Goal: Task Accomplishment & Management: Manage account settings

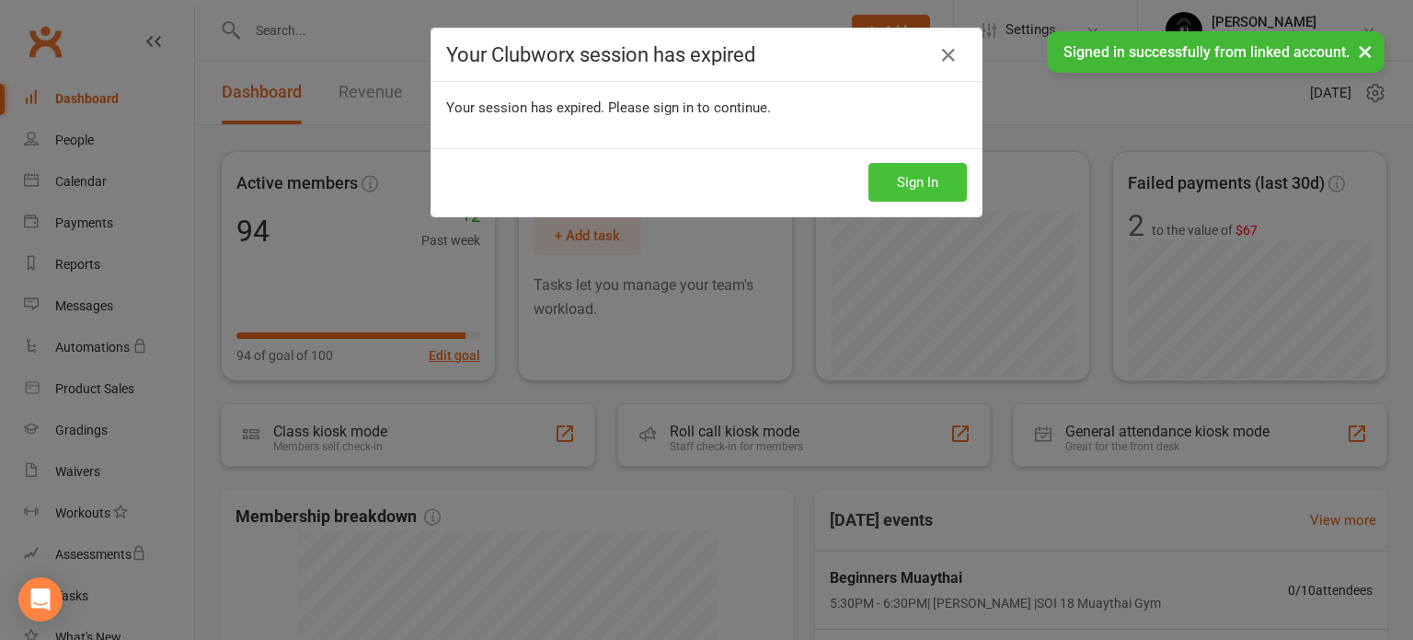
click at [902, 178] on button "Sign In" at bounding box center [918, 182] width 98 height 39
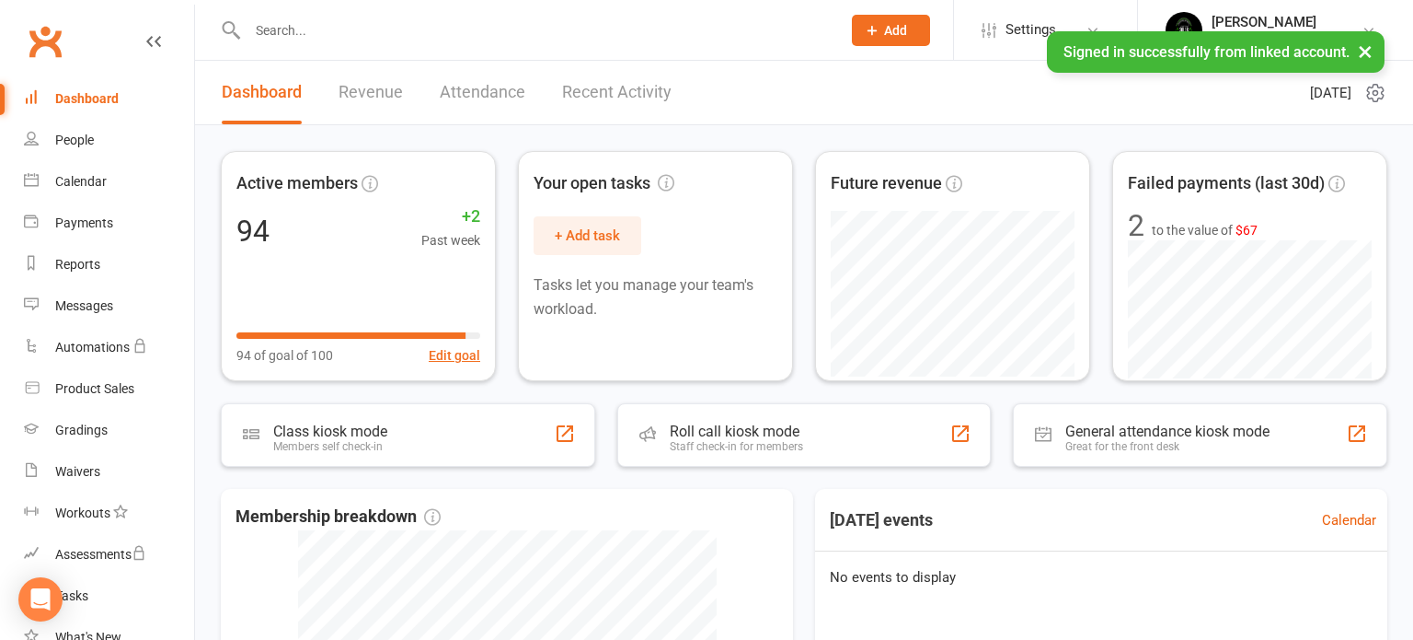
click at [287, 21] on input "text" at bounding box center [535, 30] width 586 height 26
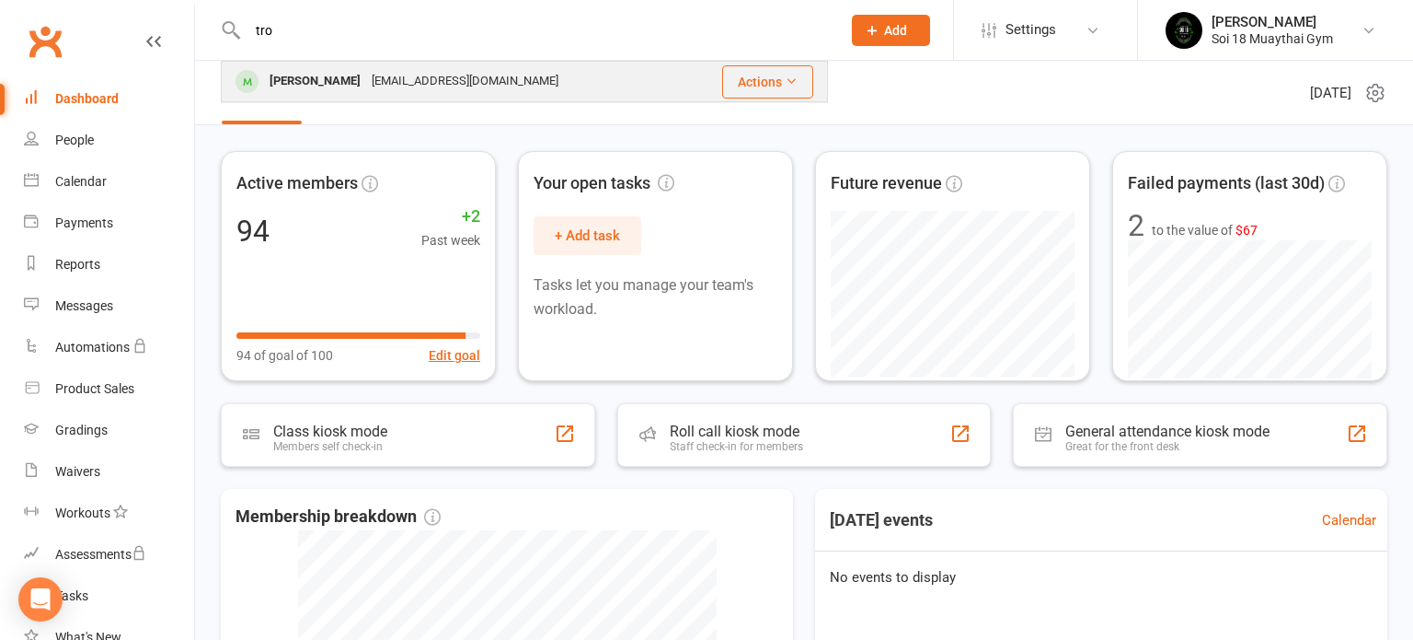
type input "tro"
click at [324, 80] on div "[PERSON_NAME]" at bounding box center [315, 81] width 102 height 27
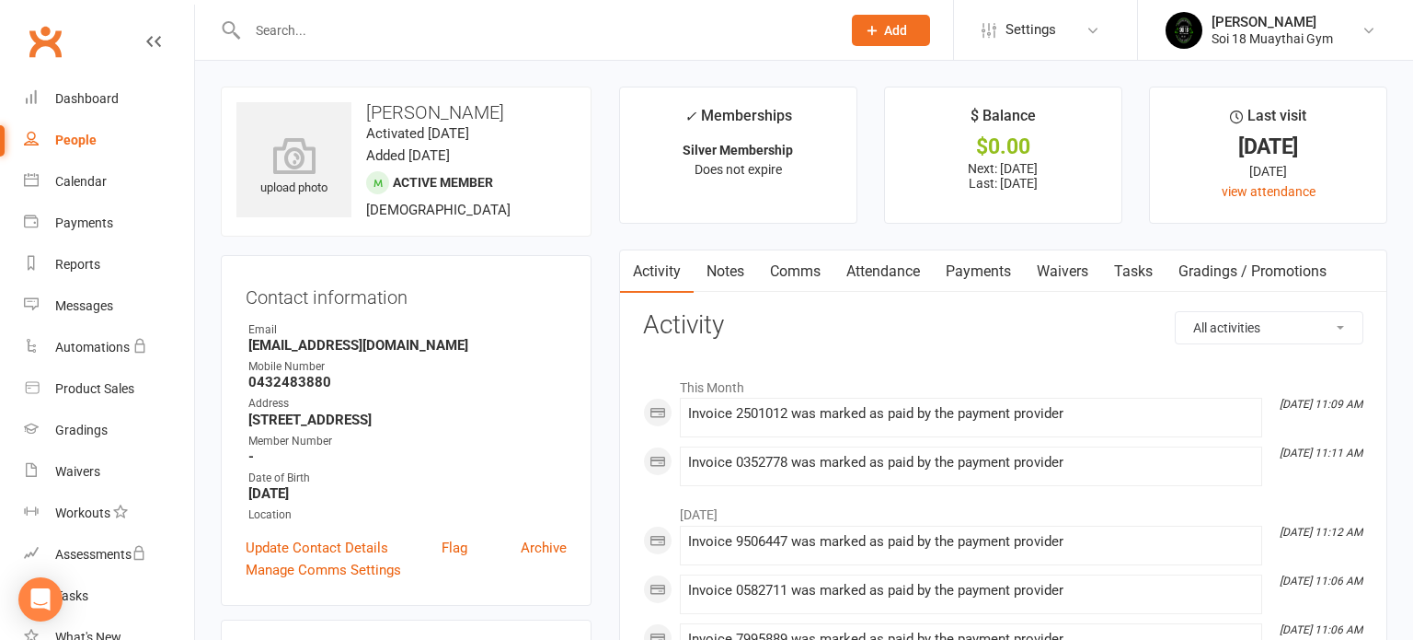
click at [993, 272] on link "Payments" at bounding box center [978, 271] width 91 height 42
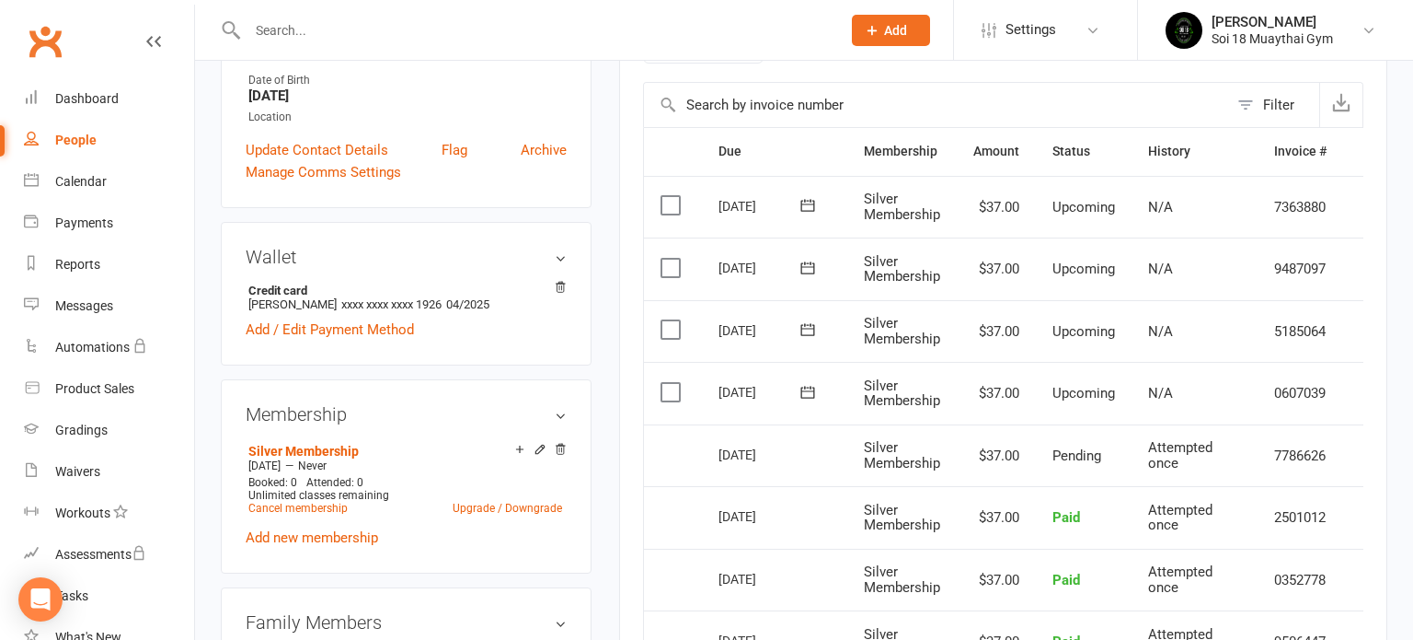
scroll to position [449, 0]
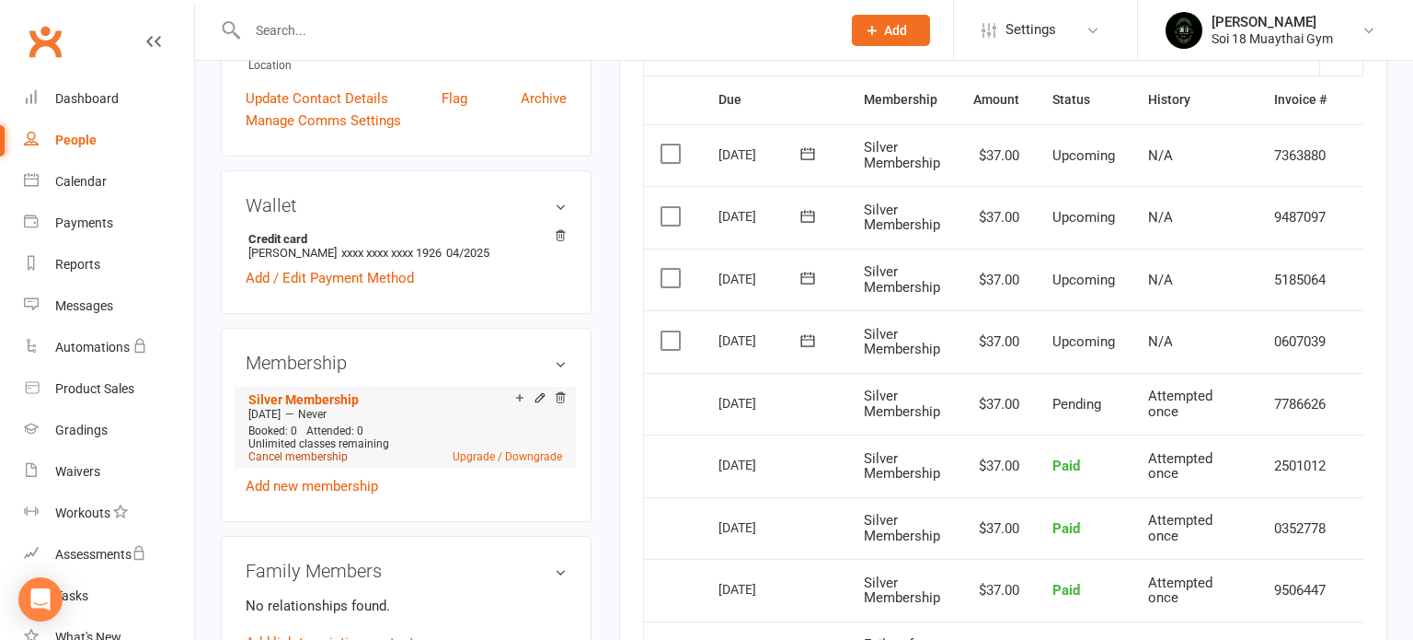
click at [325, 455] on link "Cancel membership" at bounding box center [297, 456] width 99 height 13
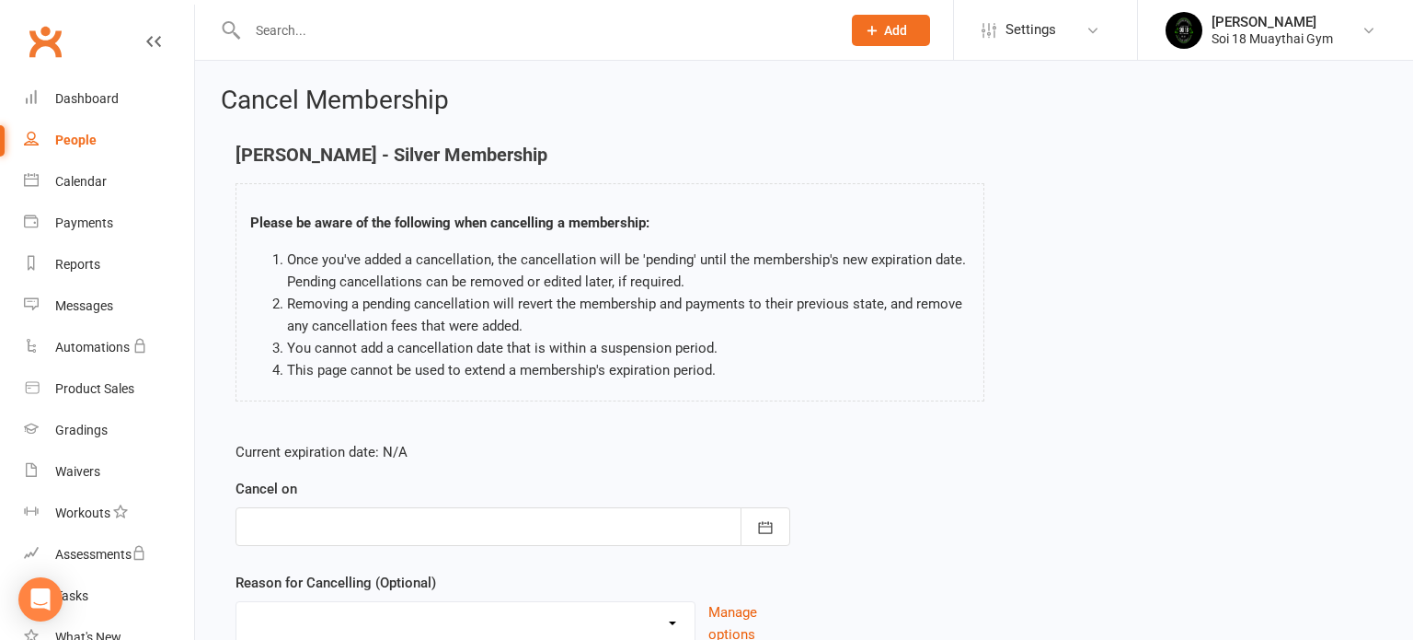
click at [433, 511] on div at bounding box center [513, 526] width 555 height 39
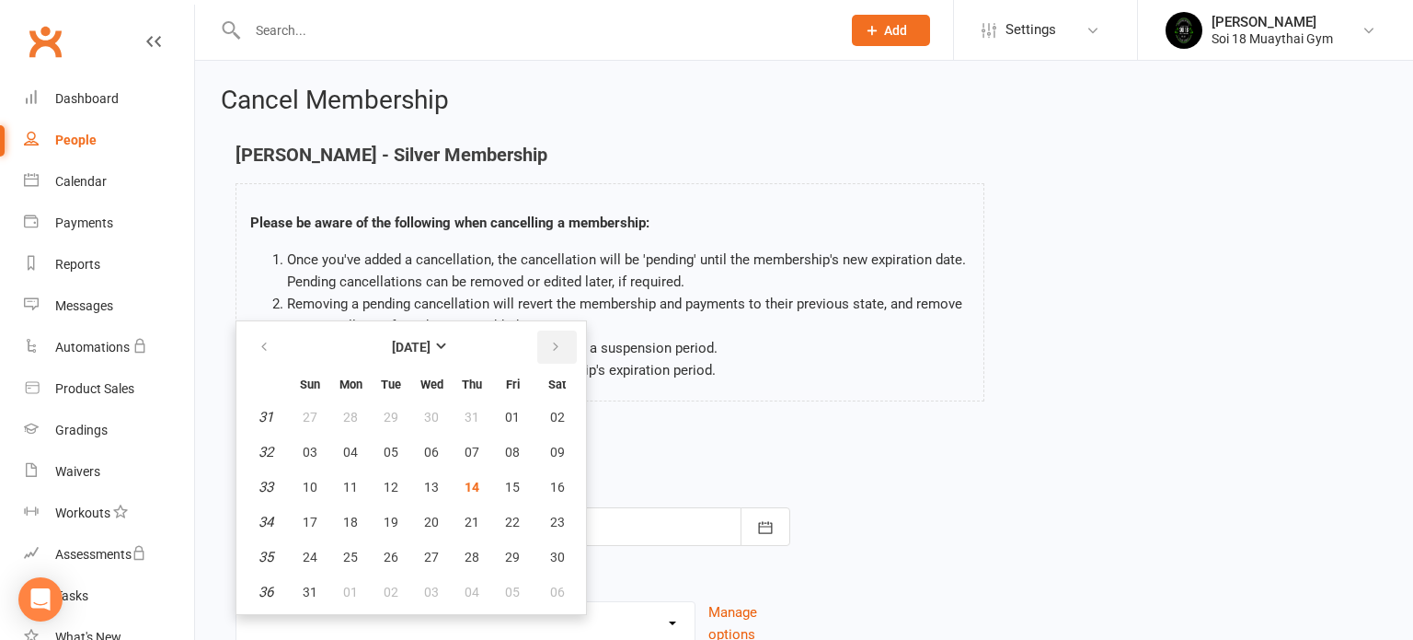
click at [550, 347] on icon "button" at bounding box center [555, 347] width 13 height 15
click at [479, 455] on button "11" at bounding box center [472, 451] width 39 height 33
type input "[DATE]"
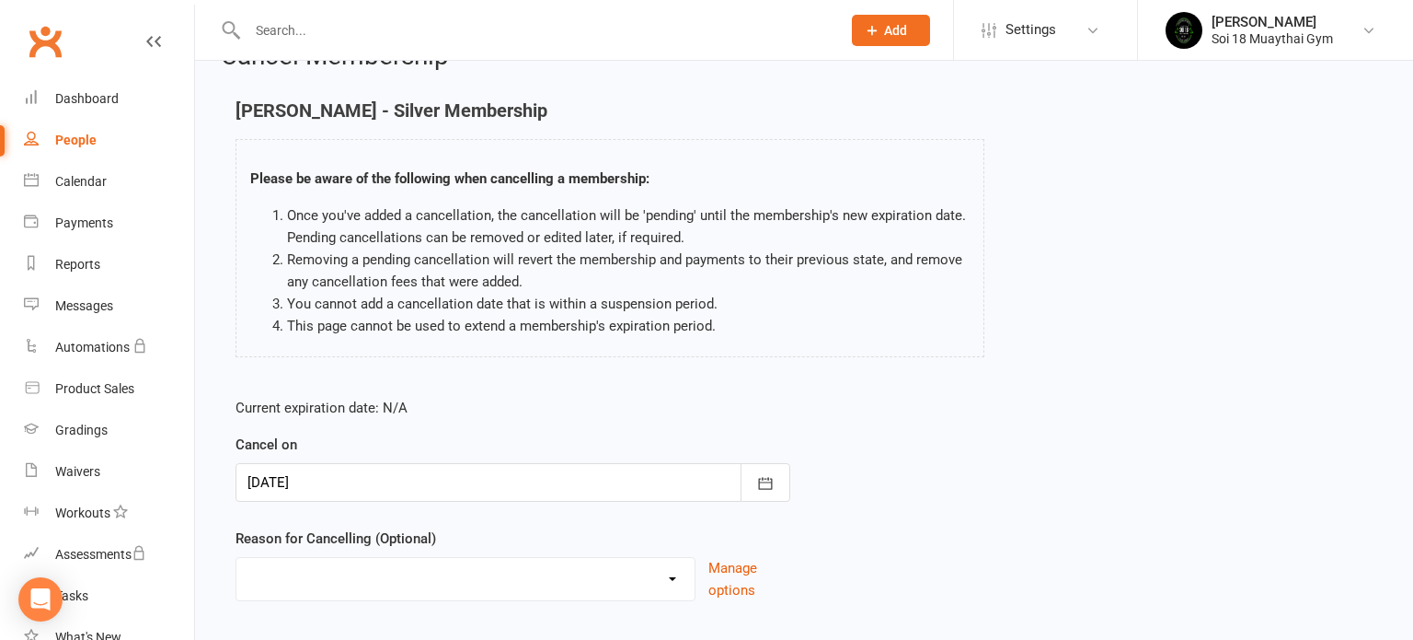
scroll to position [140, 0]
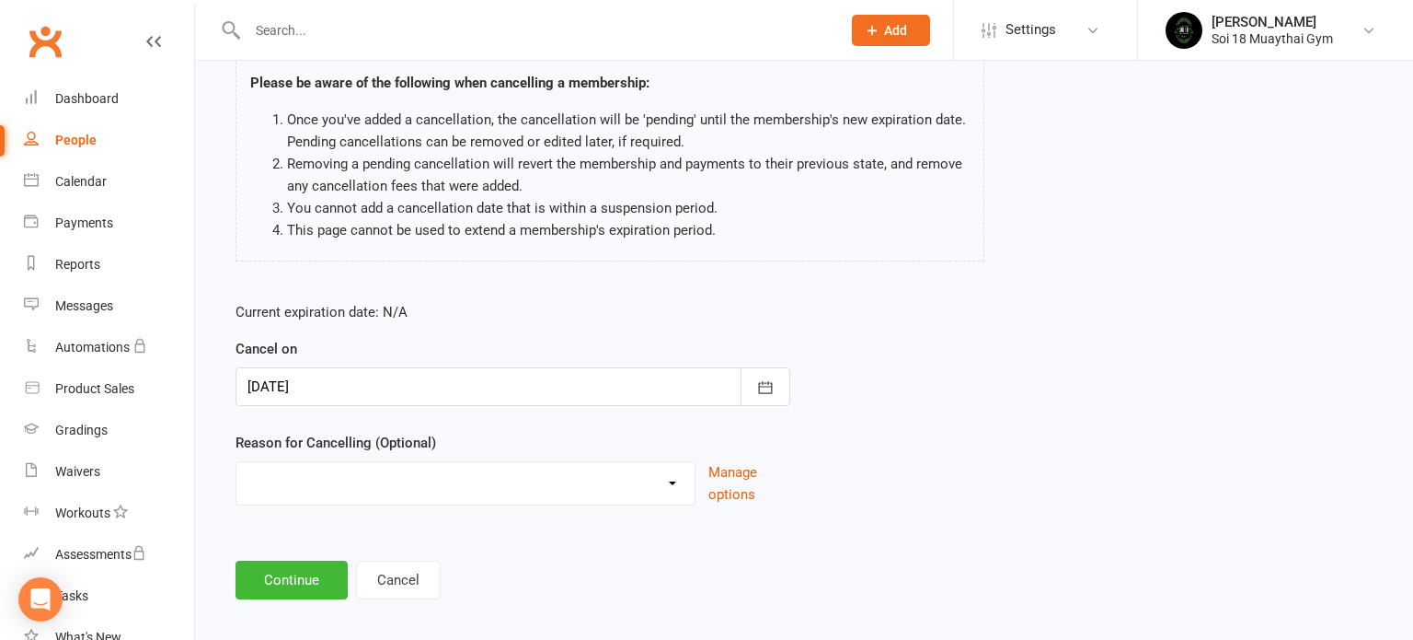
click at [536, 492] on select "Holiday Injury Other reason" at bounding box center [465, 480] width 458 height 37
select select "2"
click at [236, 462] on select "Holiday Injury Other reason" at bounding box center [465, 480] width 458 height 37
click at [384, 573] on input at bounding box center [513, 579] width 555 height 39
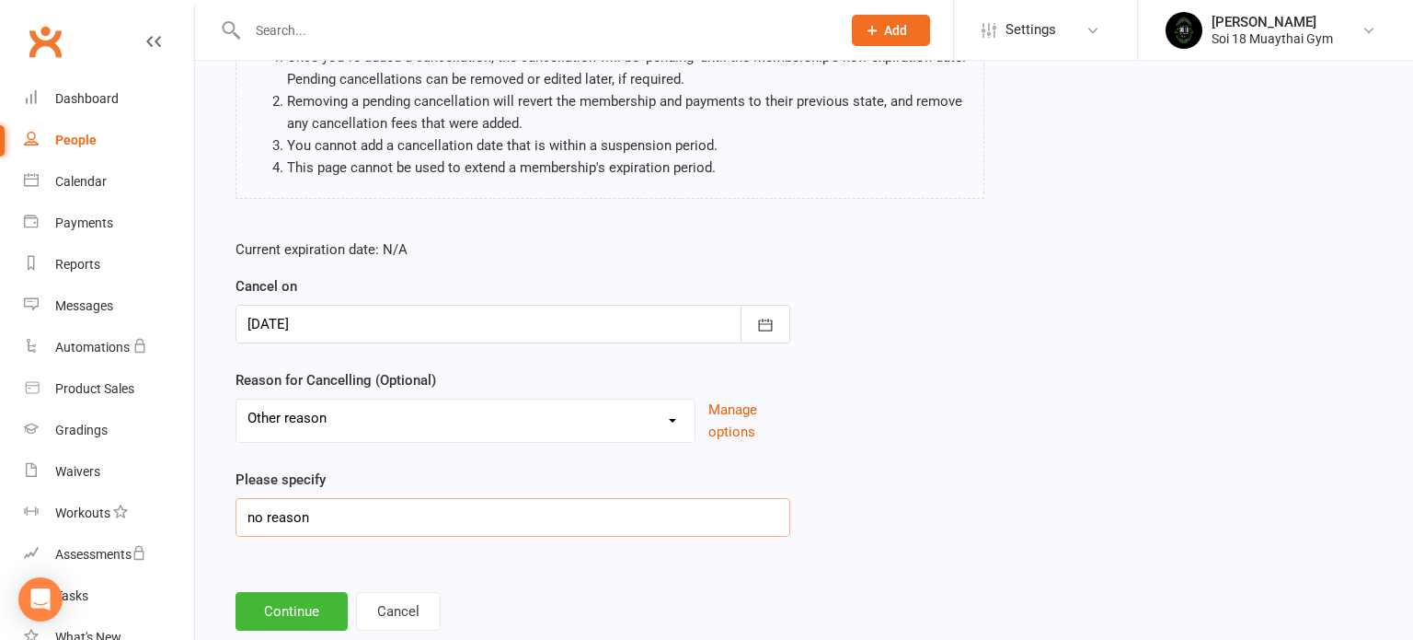
scroll to position [247, 0]
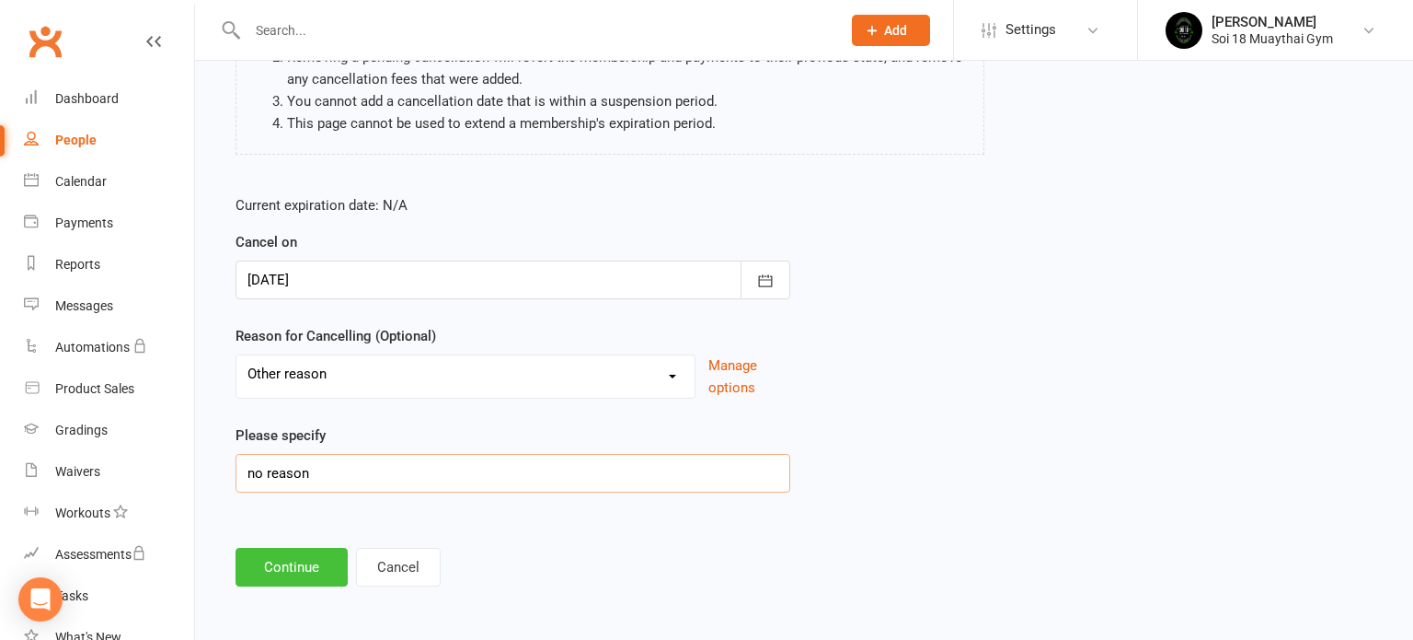
type input "no reason"
click at [334, 564] on button "Continue" at bounding box center [292, 567] width 112 height 39
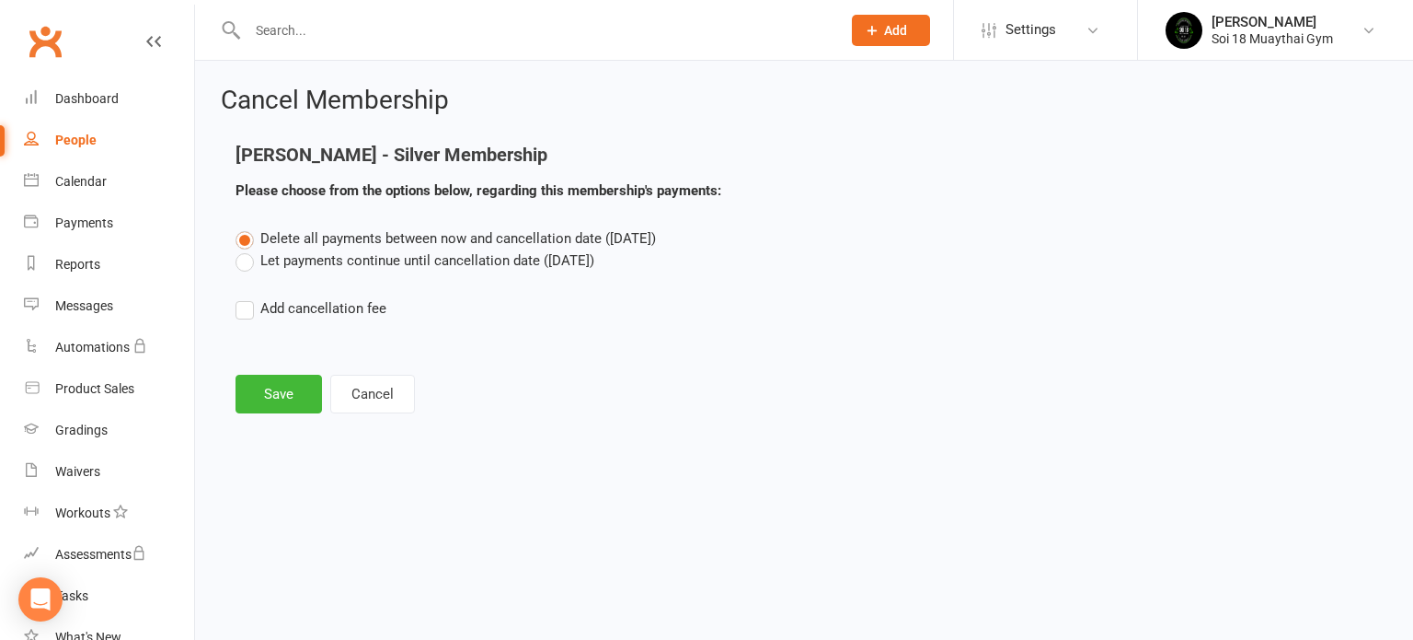
scroll to position [0, 0]
click at [253, 266] on label "Let payments continue until cancellation date ([DATE])" at bounding box center [415, 260] width 359 height 22
click at [248, 249] on input "Let payments continue until cancellation date ([DATE])" at bounding box center [242, 249] width 12 height 0
click at [262, 400] on button "Save" at bounding box center [279, 394] width 86 height 39
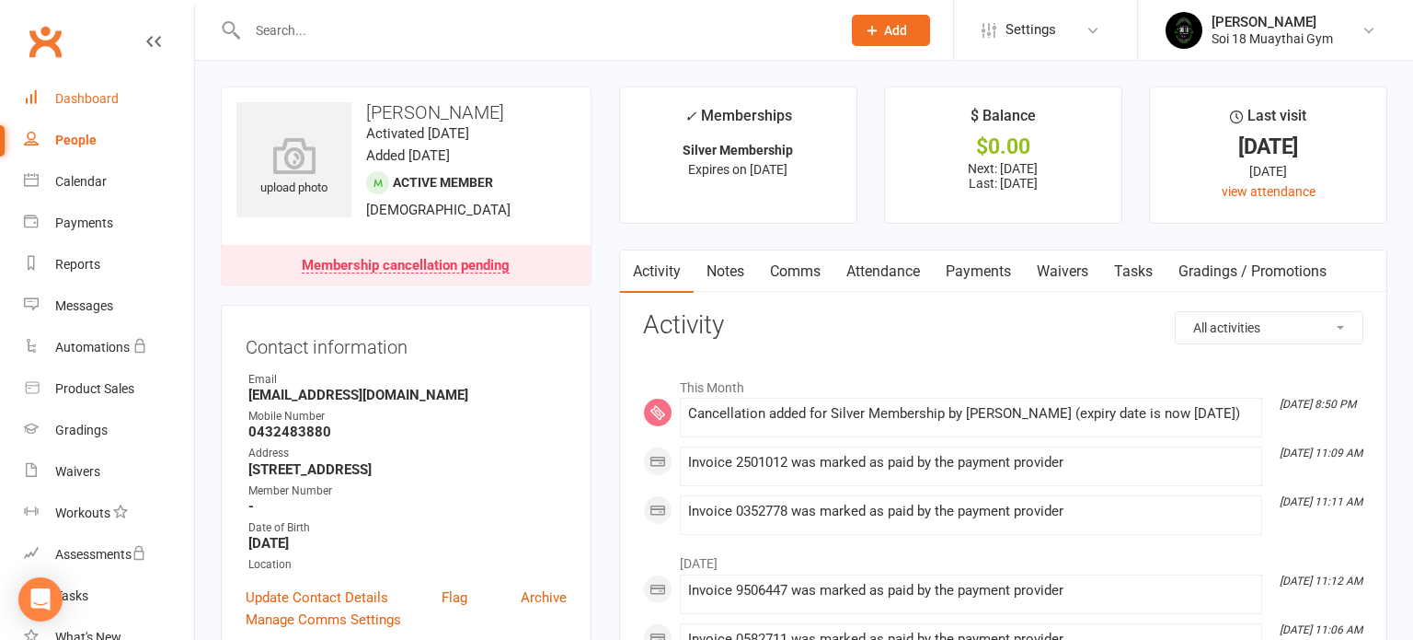
click at [69, 98] on div "Dashboard" at bounding box center [86, 98] width 63 height 15
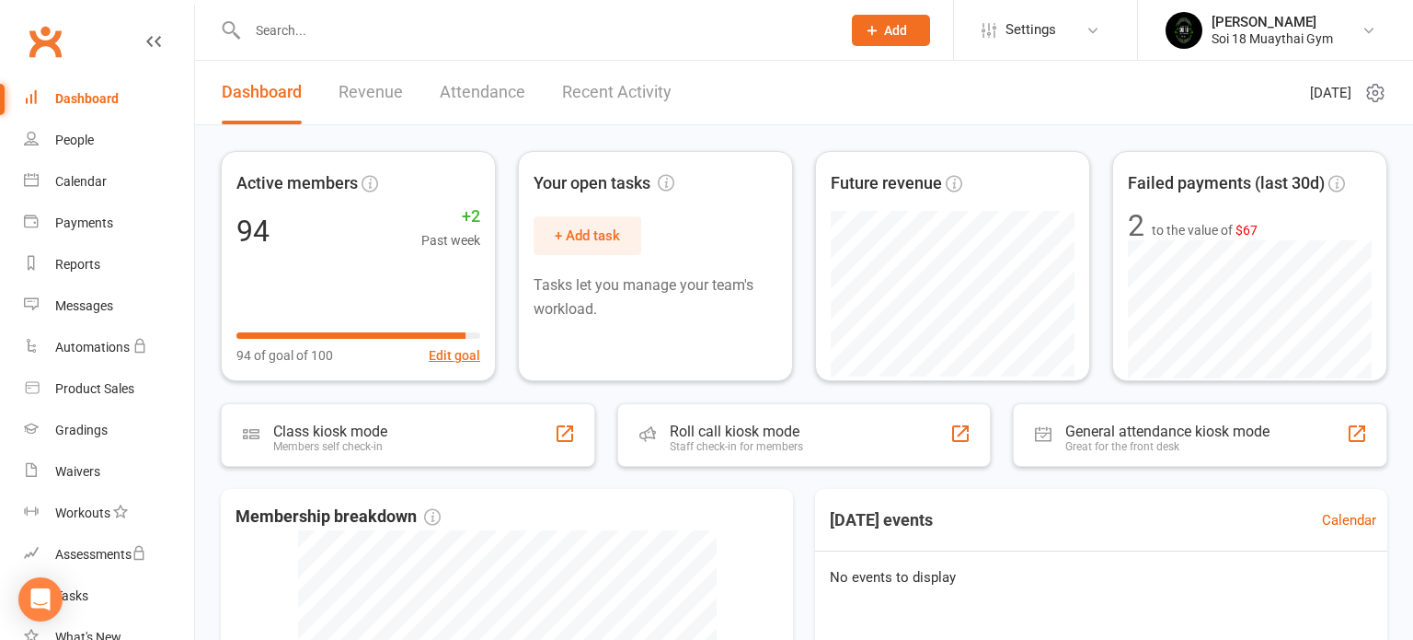
click at [358, 90] on link "Revenue" at bounding box center [371, 92] width 64 height 63
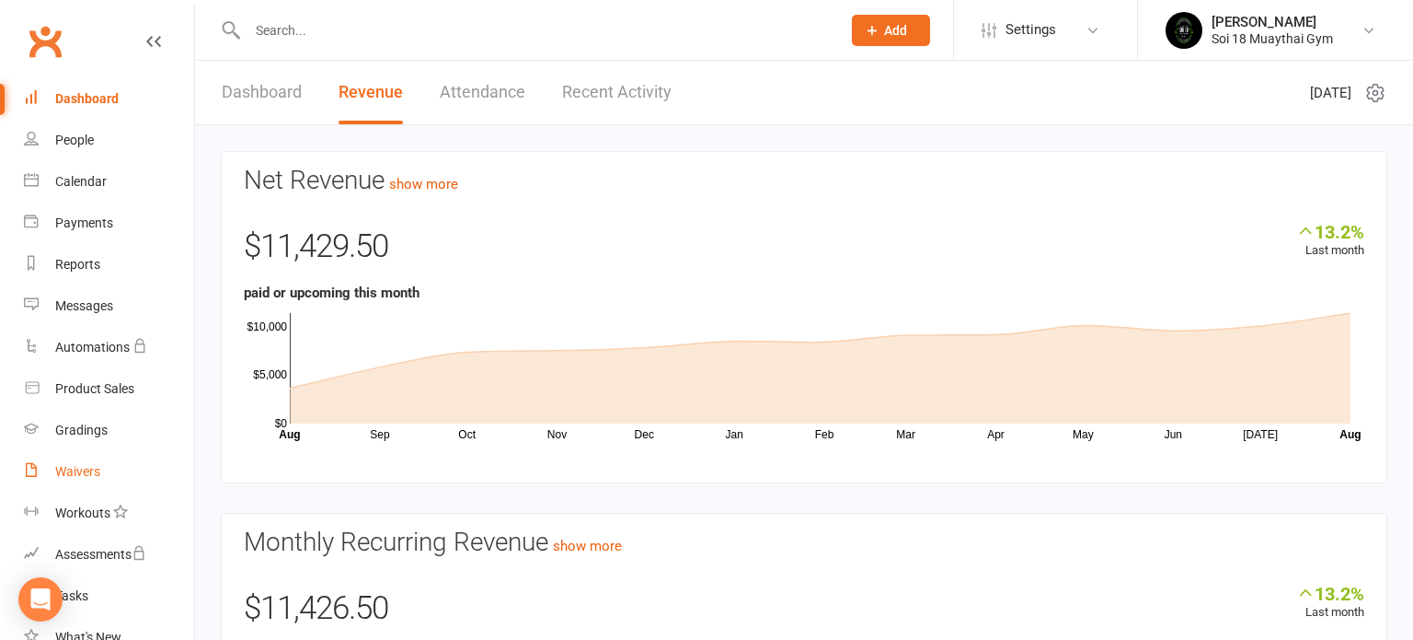
click at [86, 466] on div "Waivers" at bounding box center [77, 471] width 45 height 15
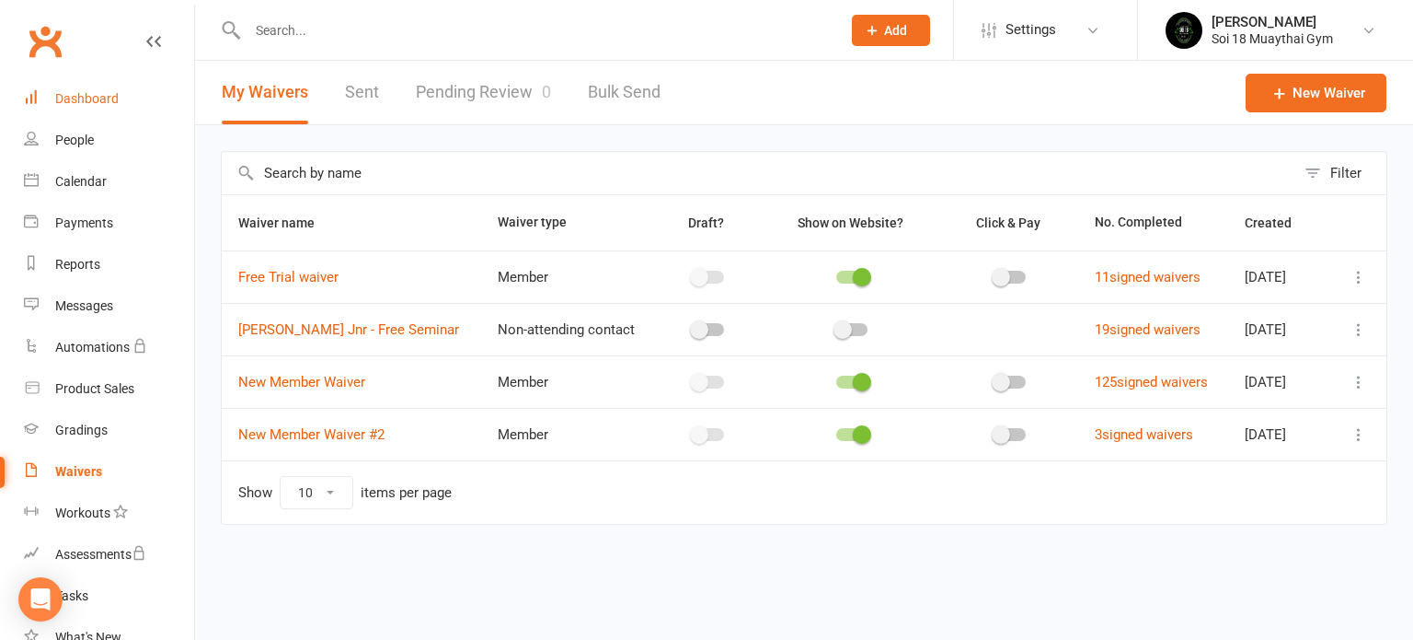
click at [90, 105] on div "Dashboard" at bounding box center [86, 98] width 63 height 15
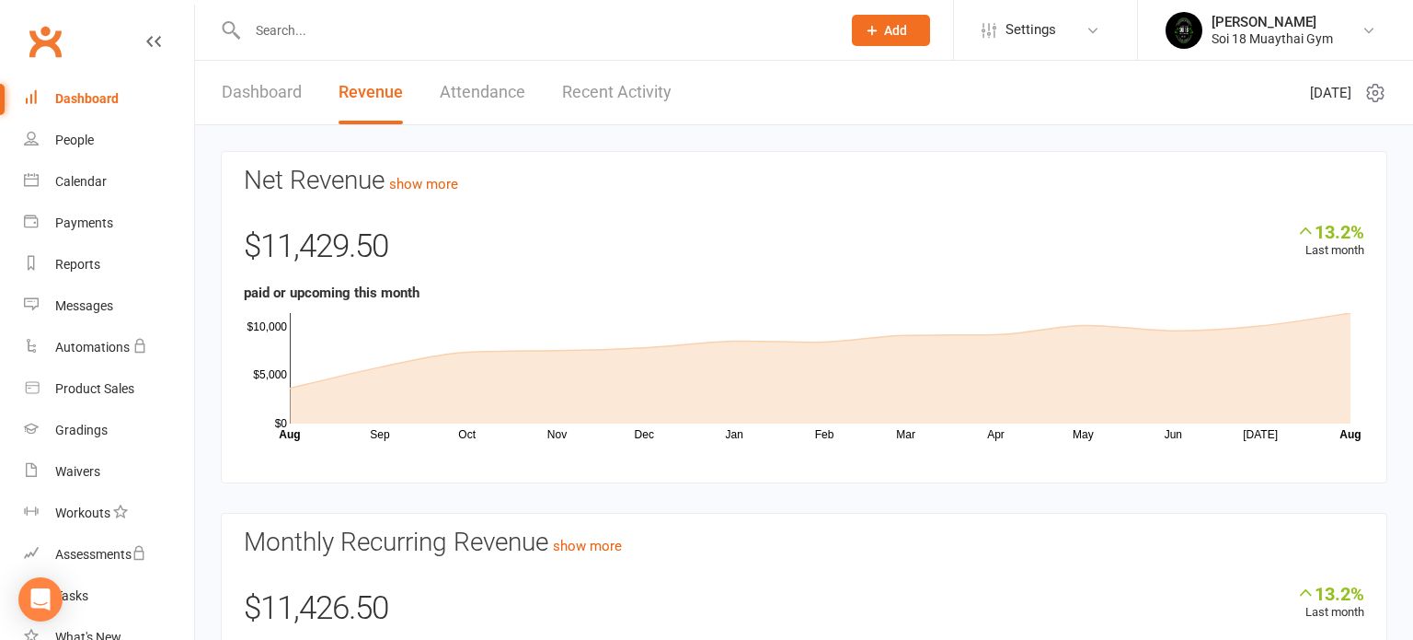
click at [239, 87] on link "Dashboard" at bounding box center [262, 92] width 80 height 63
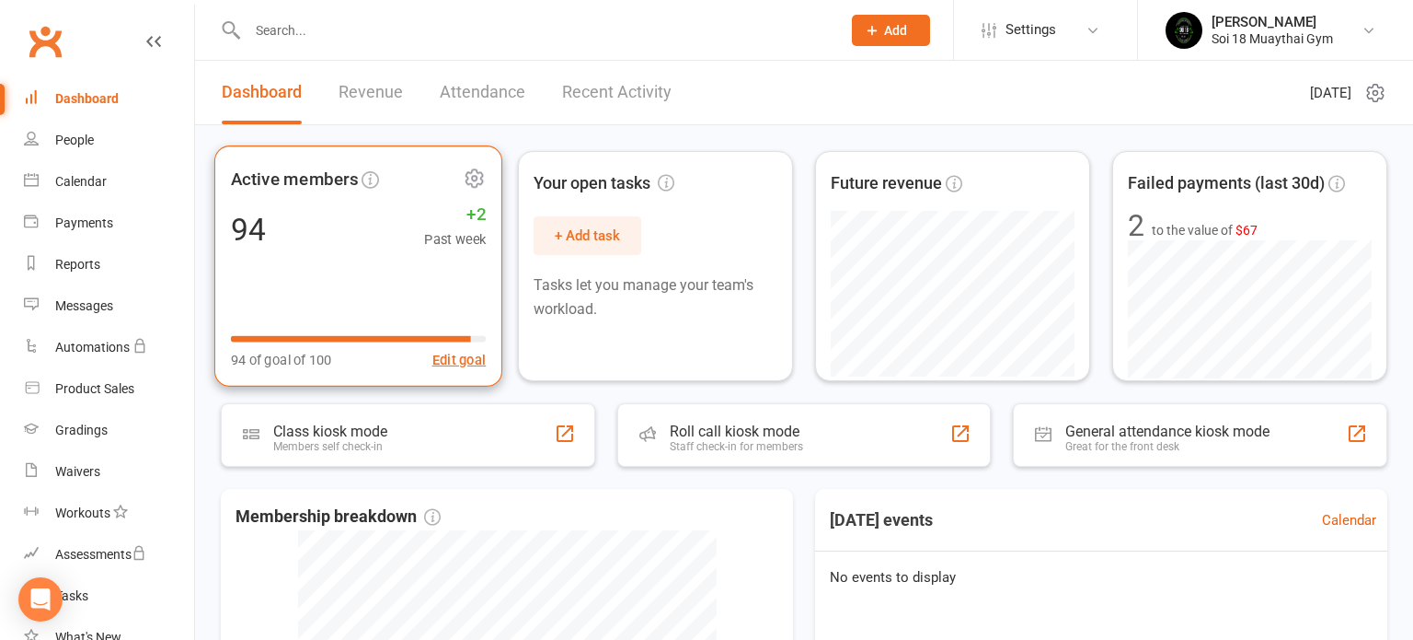
click at [348, 260] on div "Active members 94 +2 Past week 94 of goal of 100 Edit goal" at bounding box center [358, 265] width 288 height 241
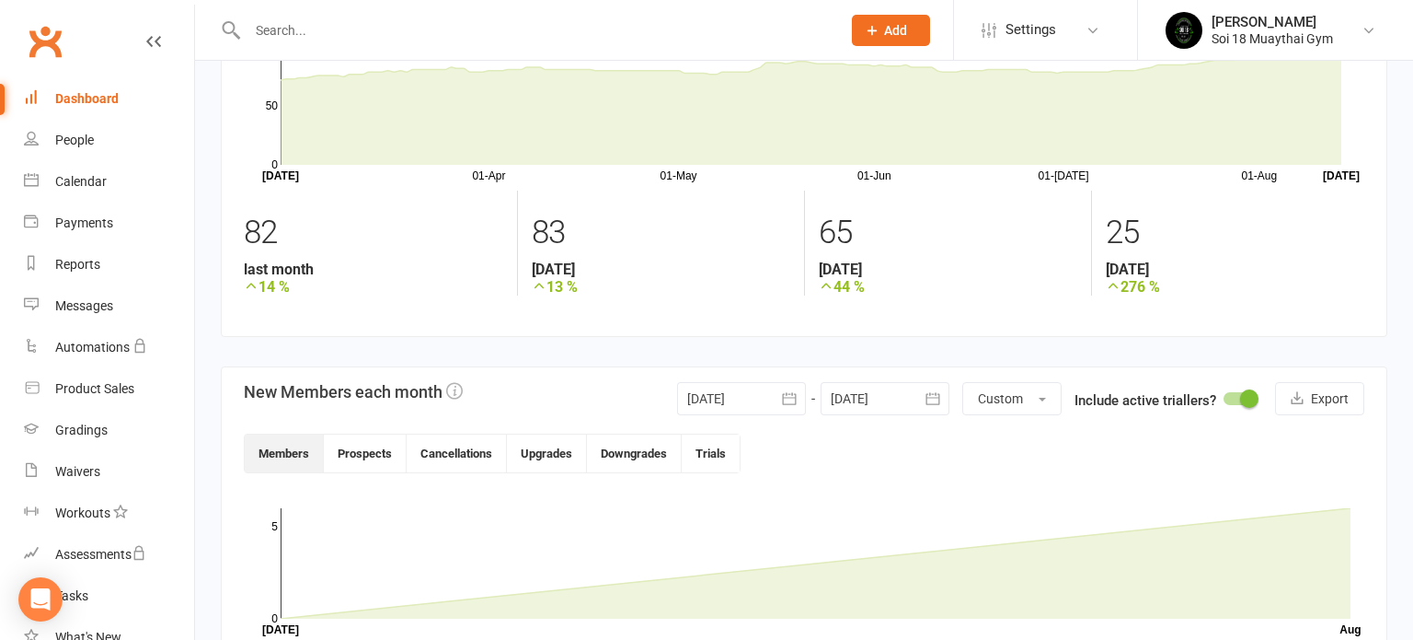
scroll to position [55, 0]
